Goal: Information Seeking & Learning: Understand process/instructions

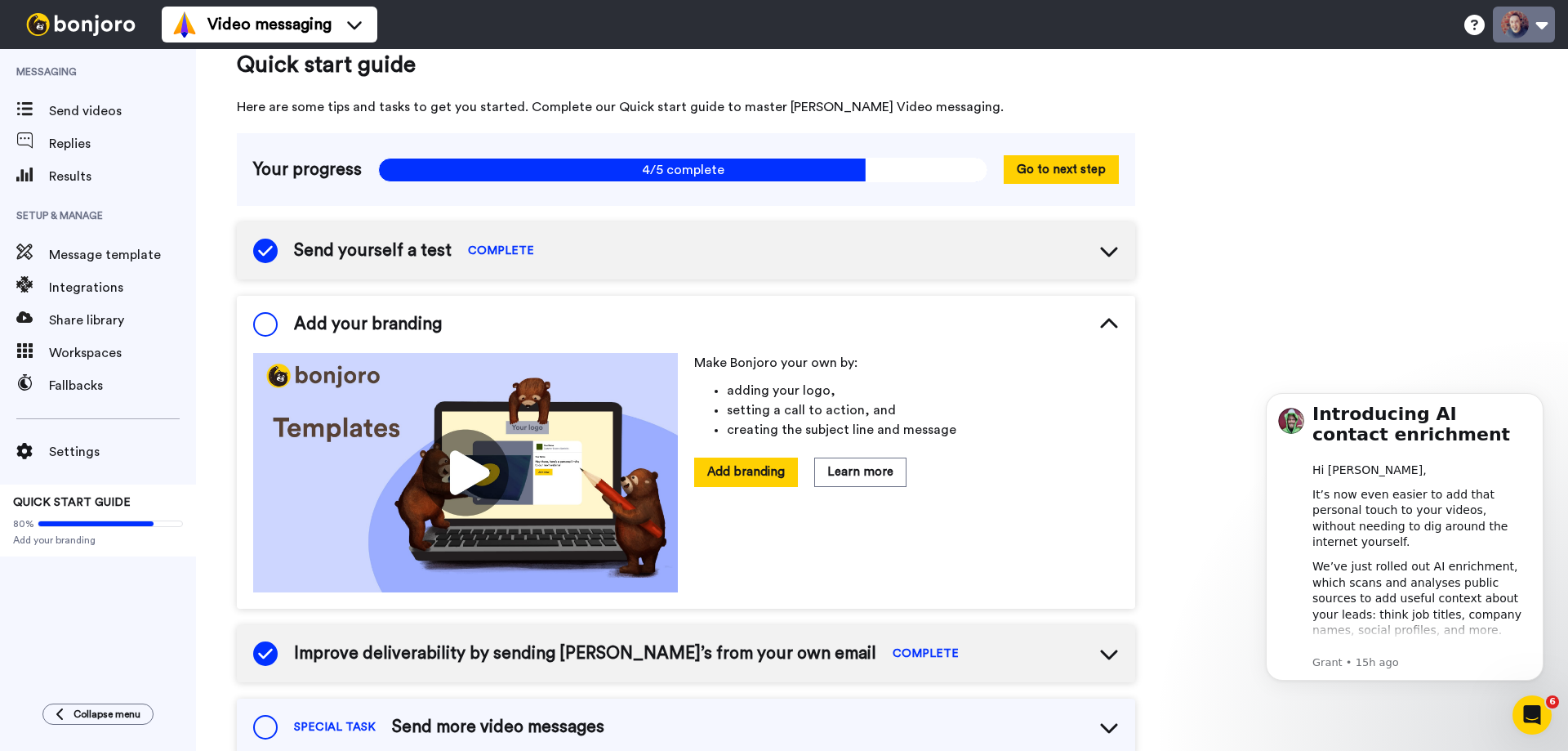
click at [1511, 27] on button at bounding box center [1524, 25] width 62 height 36
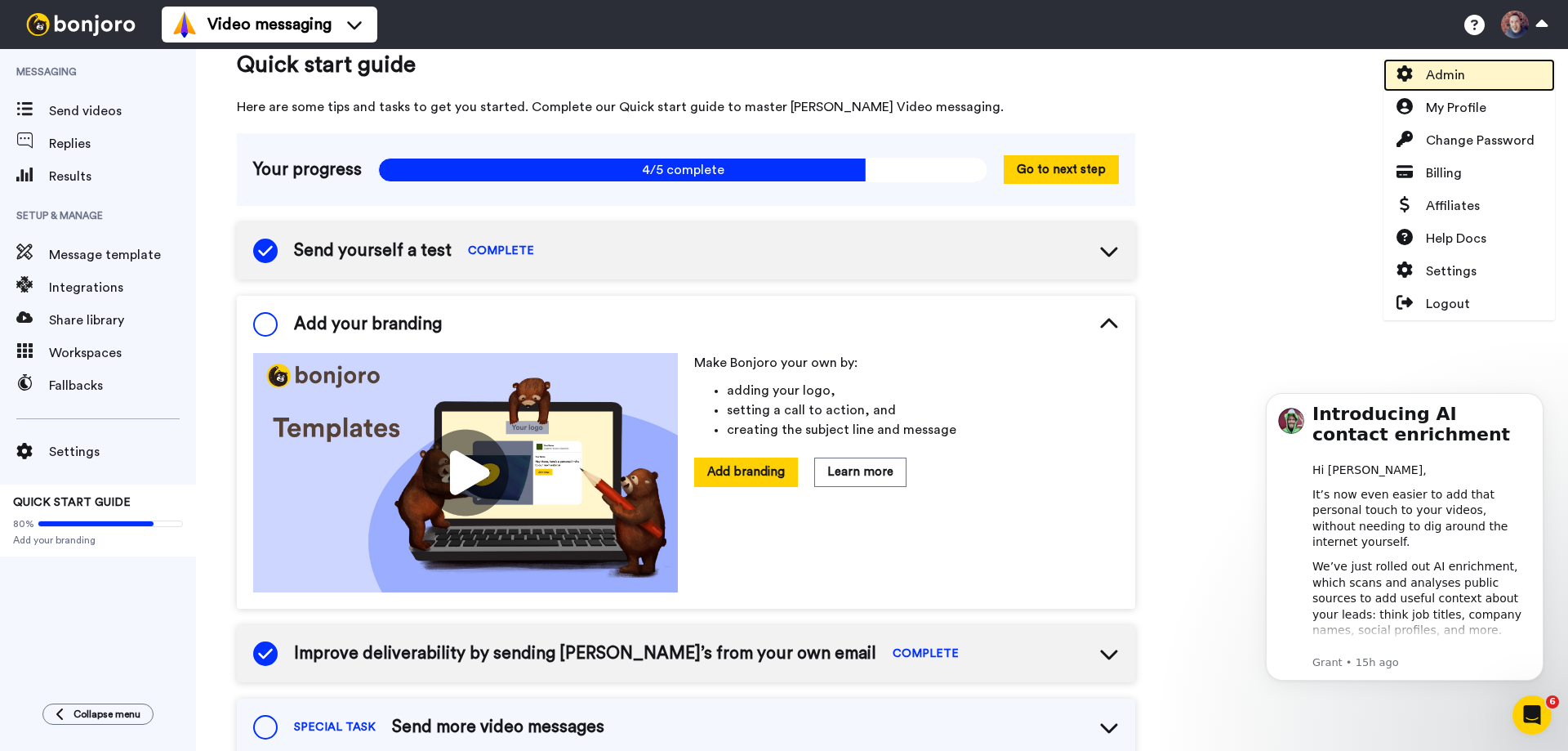
click at [1444, 74] on span "Admin" at bounding box center [1446, 75] width 40 height 20
